Goal: Find specific page/section: Find specific page/section

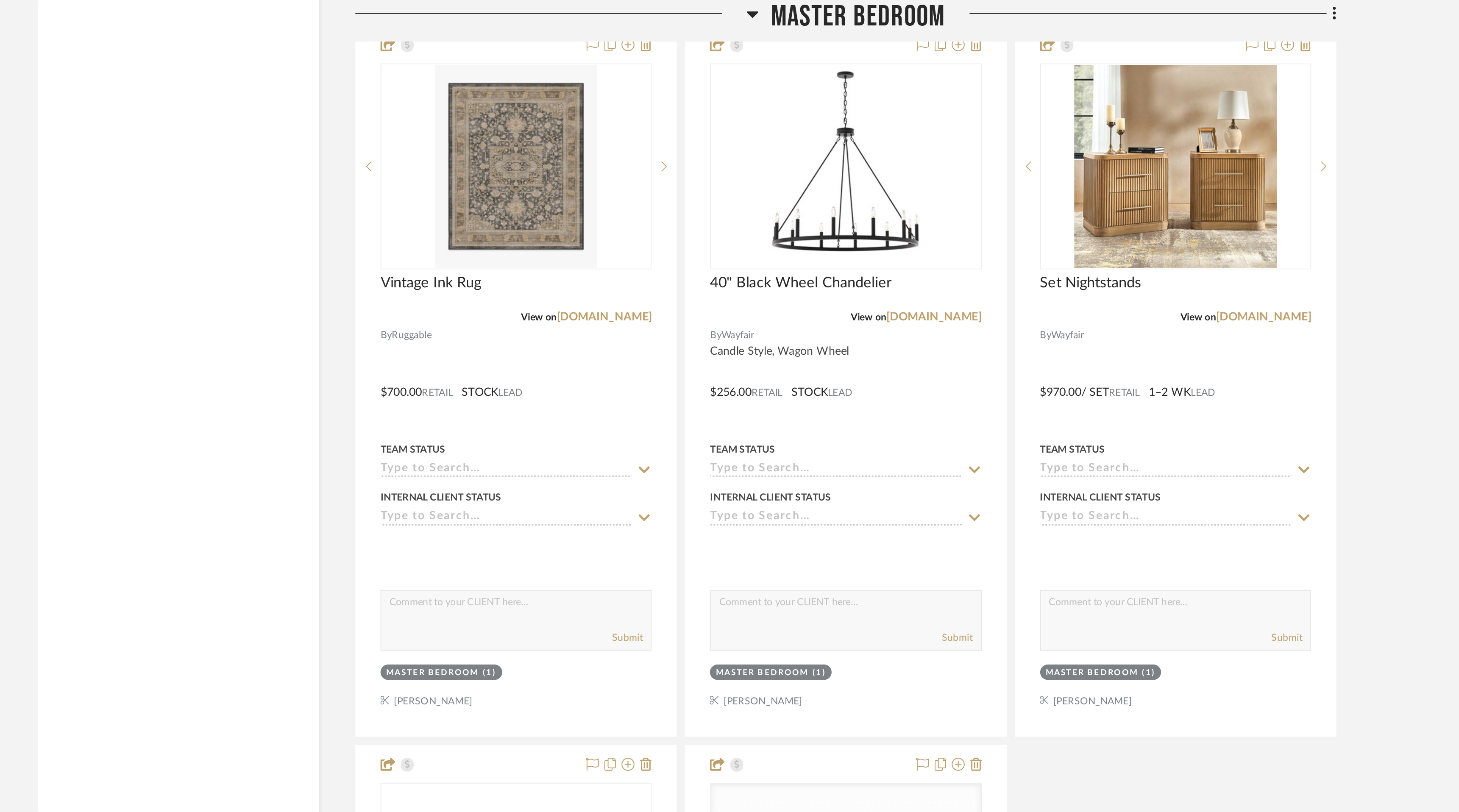
scroll to position [4993, 0]
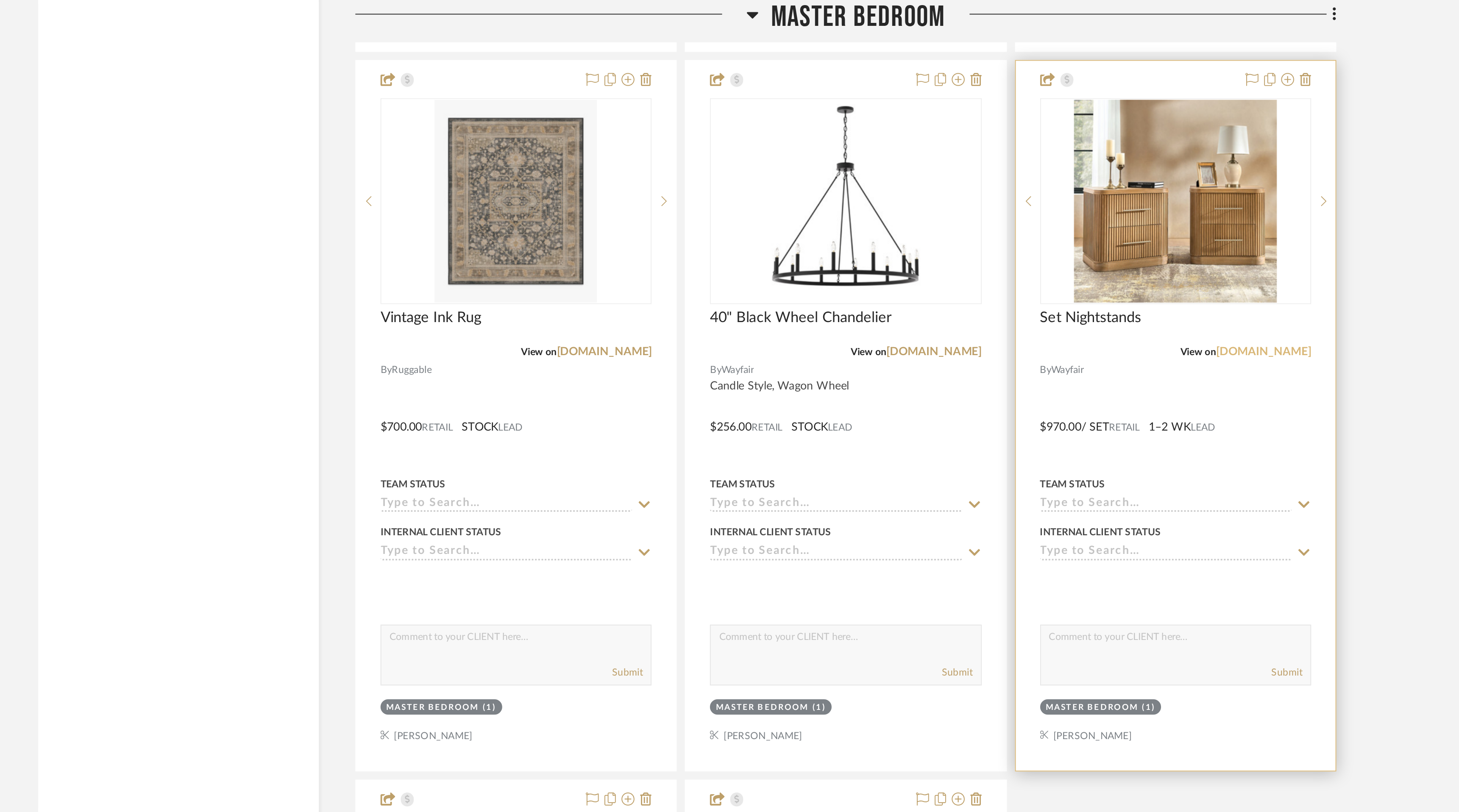
click at [1033, 181] on link "[DOMAIN_NAME]" at bounding box center [1031, 184] width 50 height 6
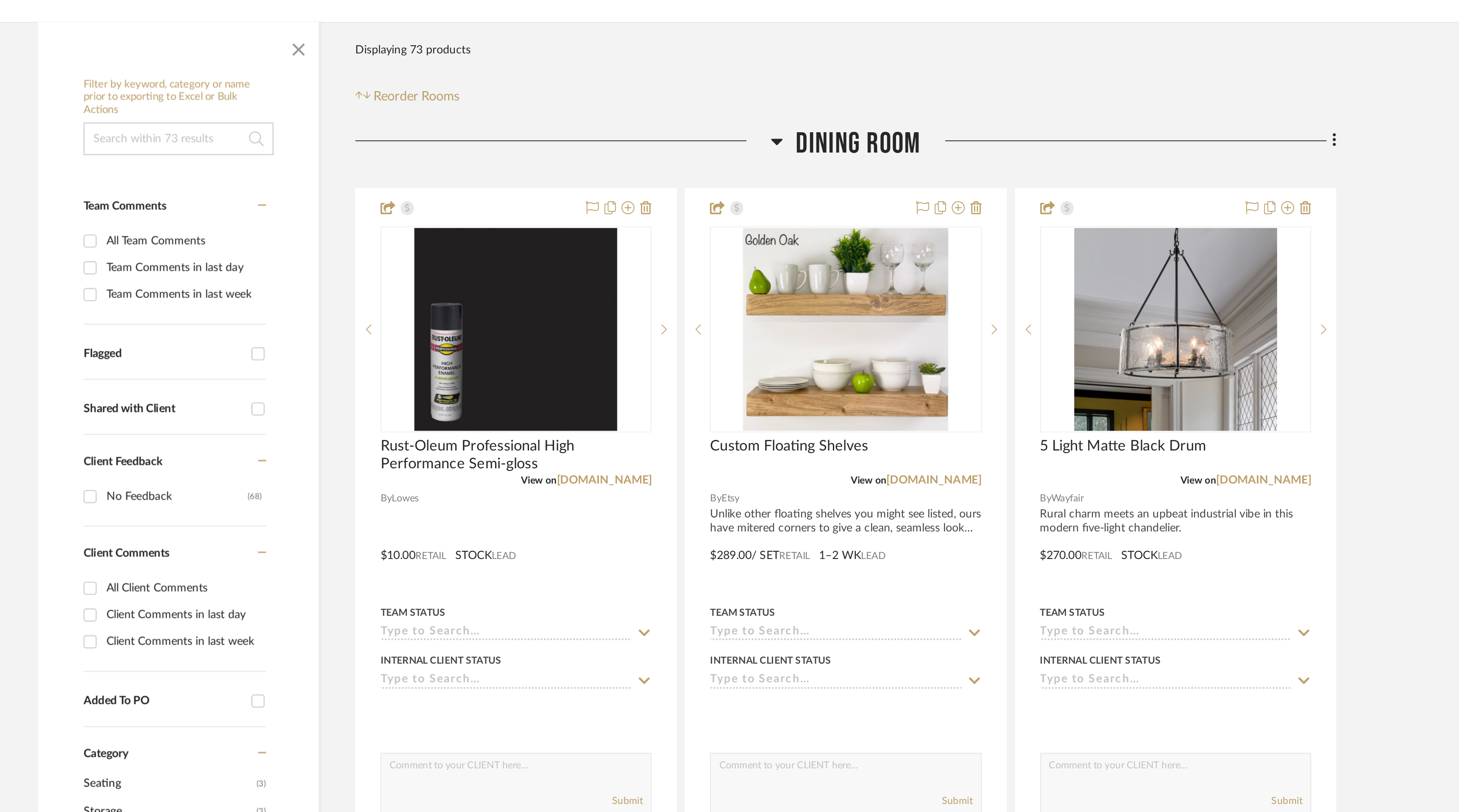
scroll to position [0, 0]
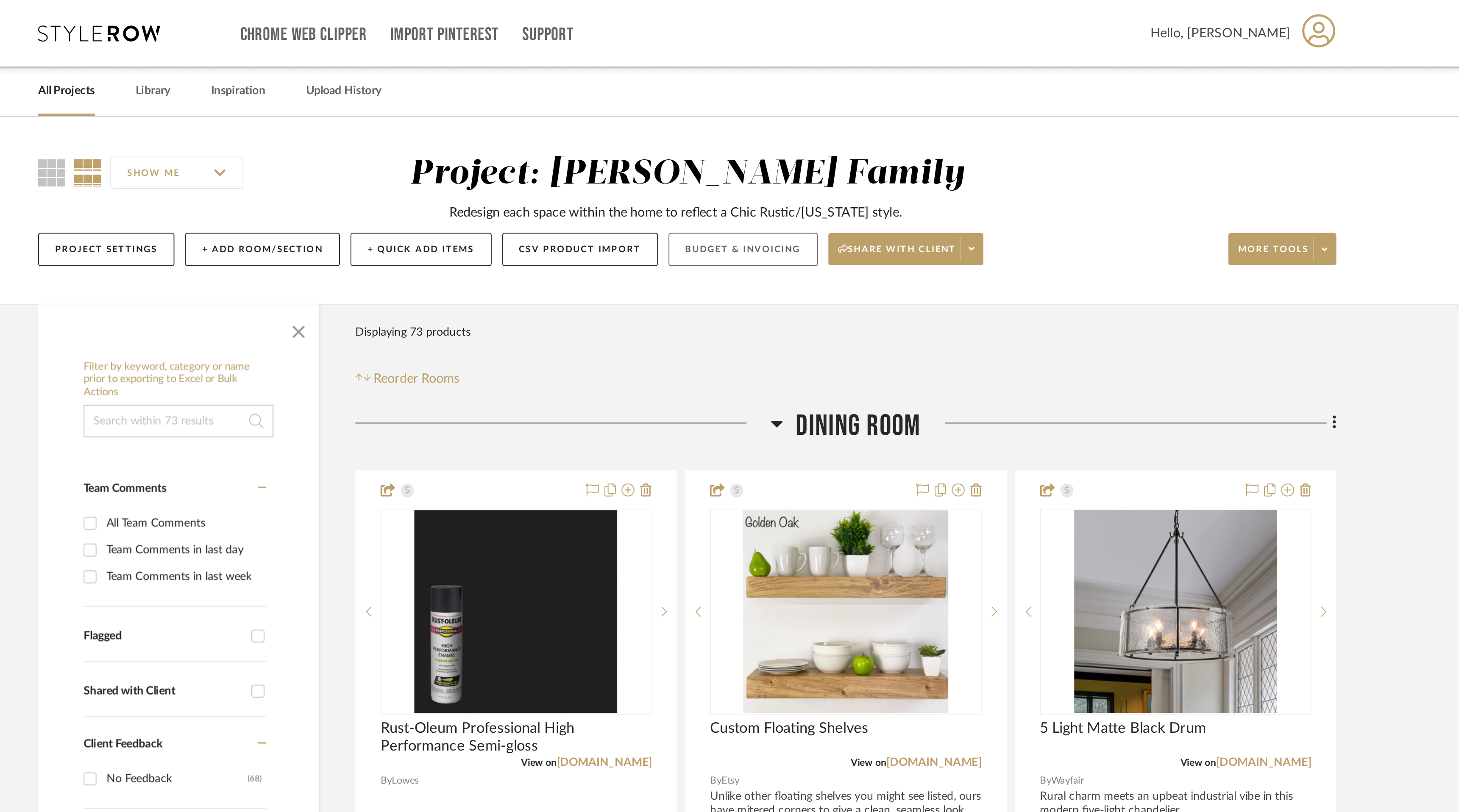
click at [773, 126] on button "Budget & Invoicing" at bounding box center [760, 130] width 78 height 18
